Goal: Information Seeking & Learning: Understand process/instructions

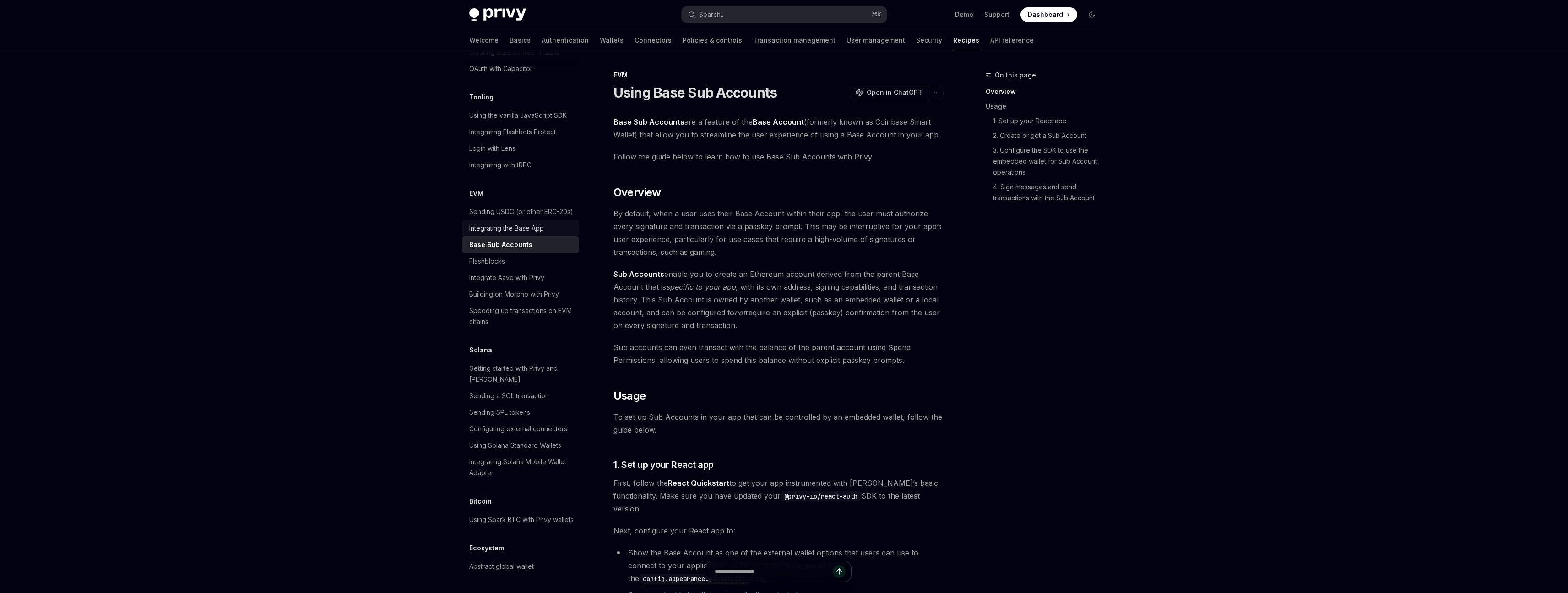
click at [536, 233] on div "Integrating the Base App" at bounding box center [507, 228] width 75 height 11
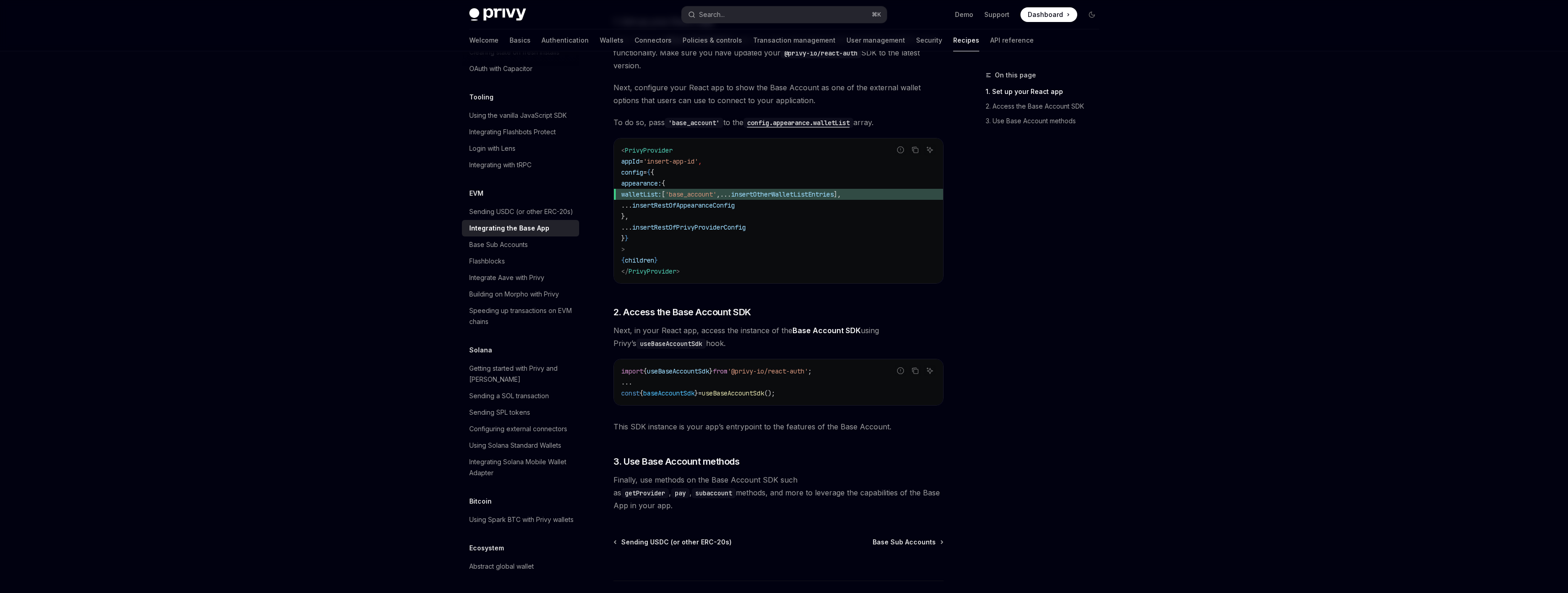
scroll to position [224, 0]
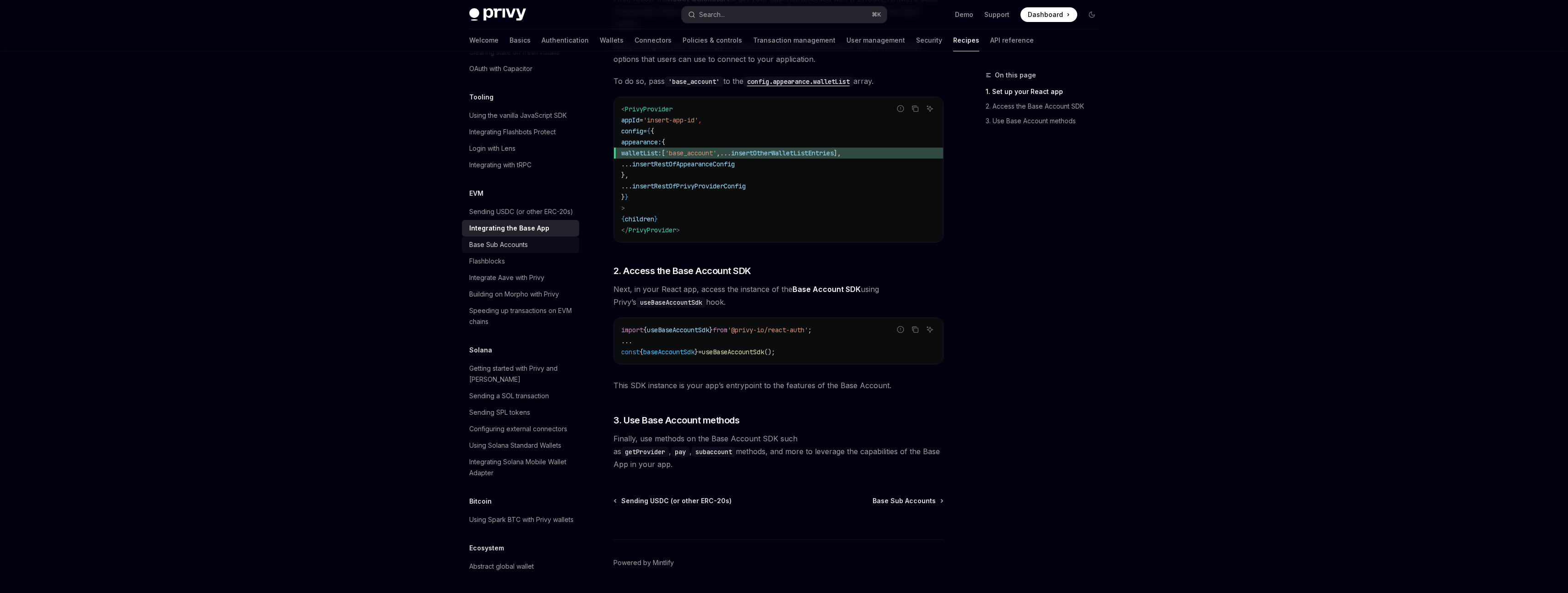
click at [511, 250] on div "Base Sub Accounts" at bounding box center [498, 245] width 58 height 11
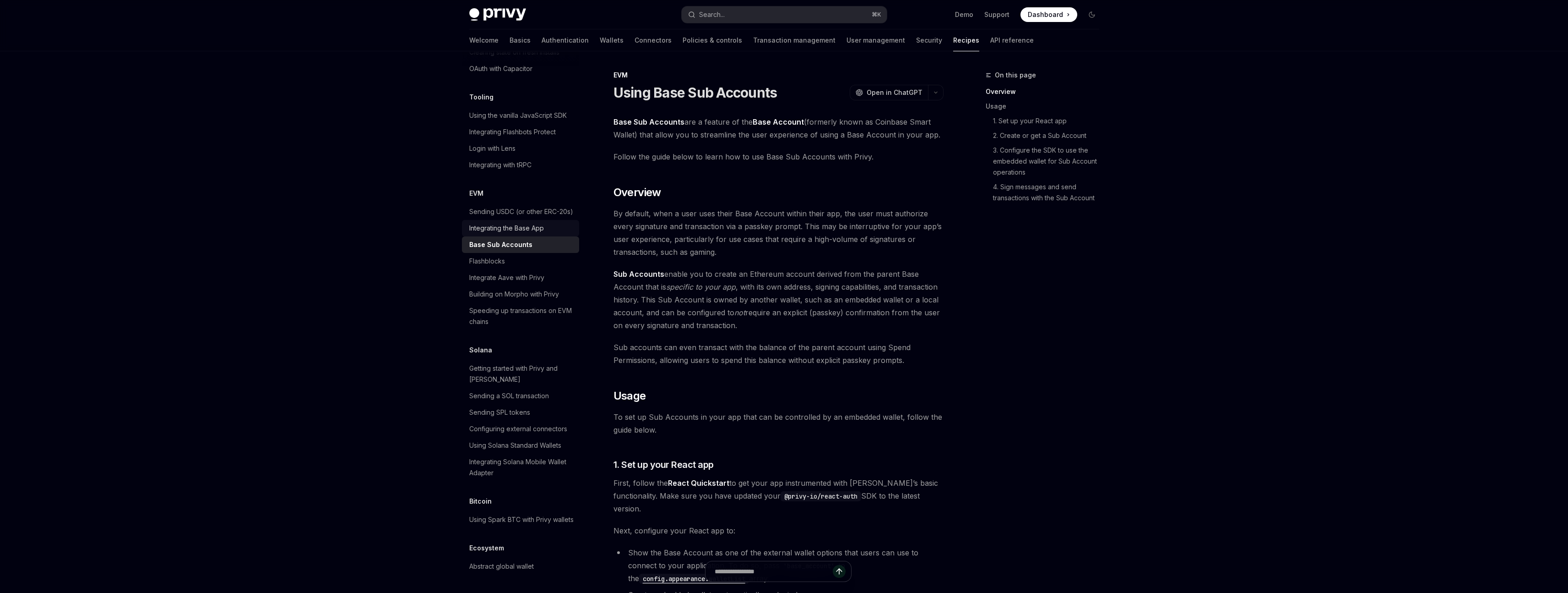
click at [508, 233] on div "Integrating the Base App" at bounding box center [507, 228] width 75 height 11
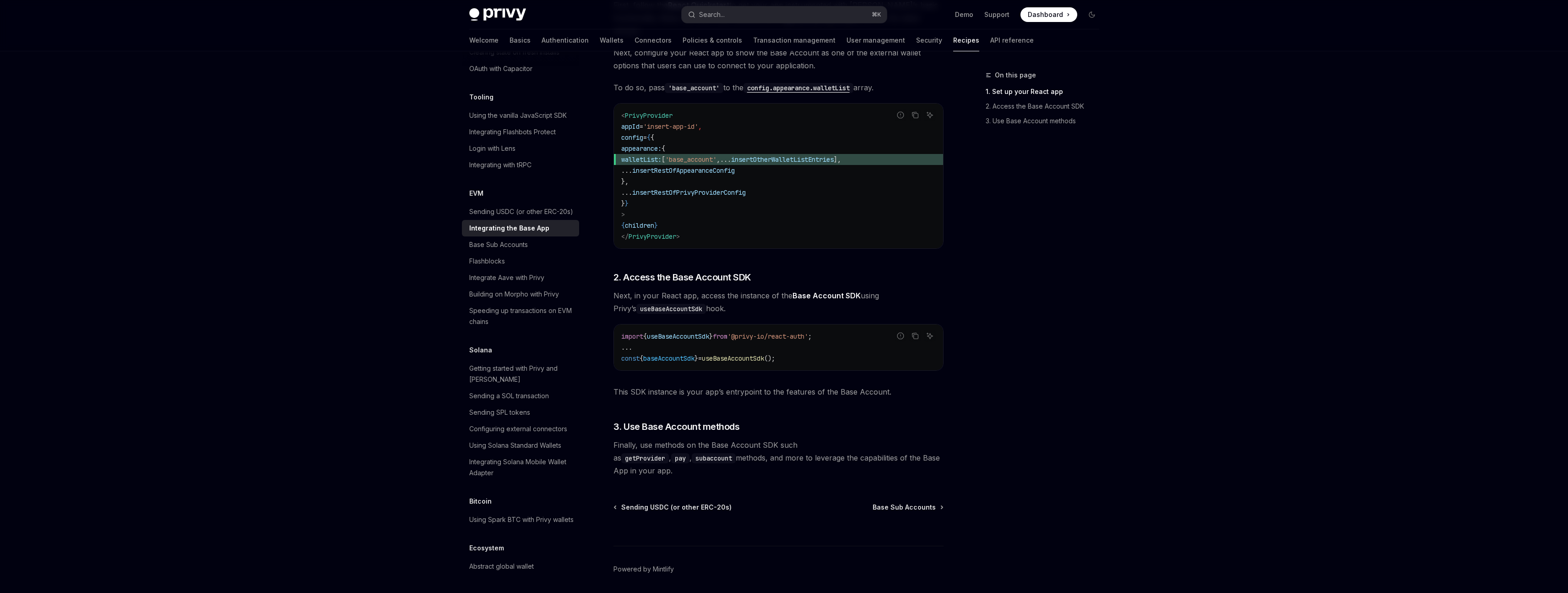
scroll to position [224, 0]
type textarea "*"
